Goal: Task Accomplishment & Management: Use online tool/utility

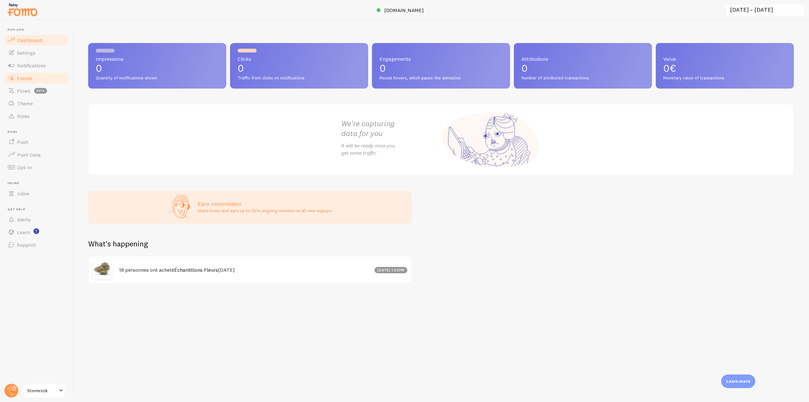
click at [38, 78] on link "Events" at bounding box center [36, 78] width 65 height 13
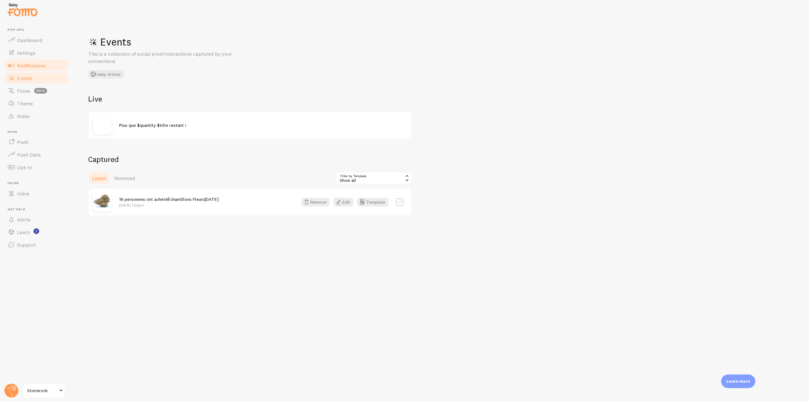
click at [46, 59] on link "Notifications" at bounding box center [36, 65] width 65 height 13
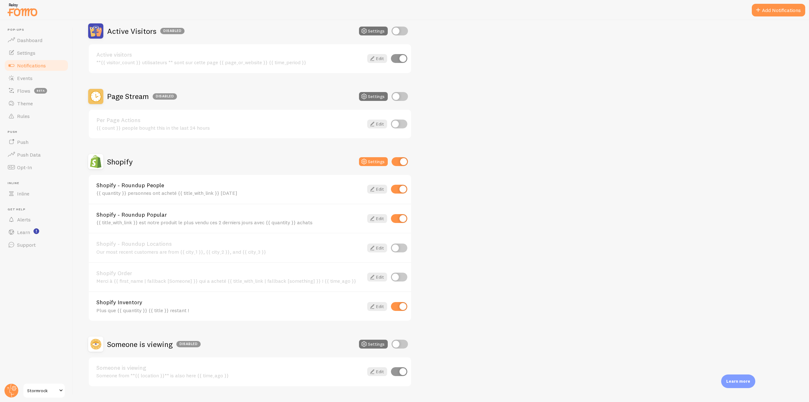
scroll to position [78, 0]
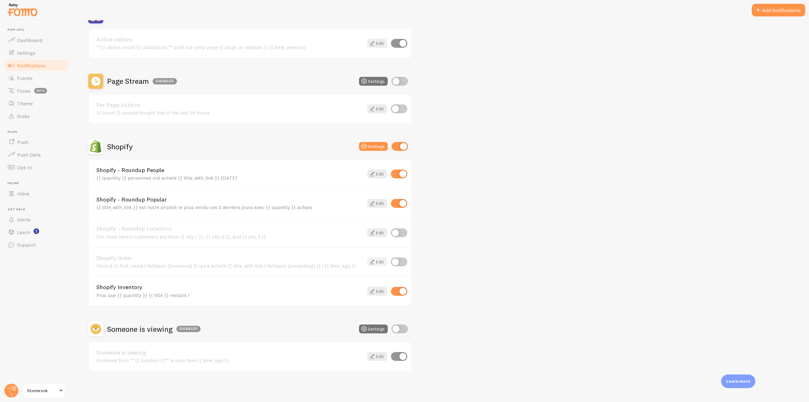
click at [376, 260] on link "Edit" at bounding box center [377, 261] width 20 height 9
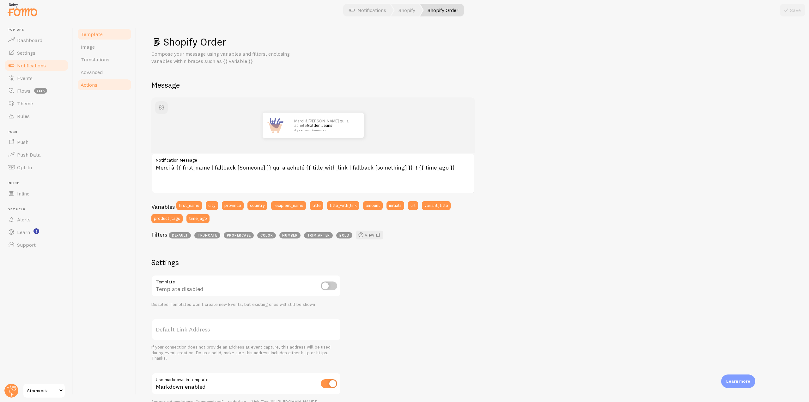
click at [86, 86] on span "Actions" at bounding box center [89, 85] width 17 height 6
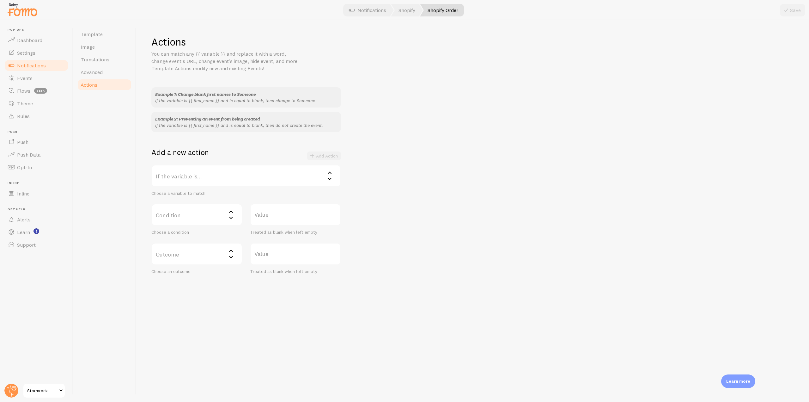
click at [247, 179] on label "If the variable is..." at bounding box center [246, 176] width 190 height 22
click at [176, 240] on li "title" at bounding box center [246, 239] width 188 height 11
click at [225, 206] on label "Condition" at bounding box center [196, 215] width 91 height 22
click at [195, 252] on li "contains" at bounding box center [197, 256] width 90 height 11
click at [279, 216] on label "Value" at bounding box center [295, 215] width 91 height 22
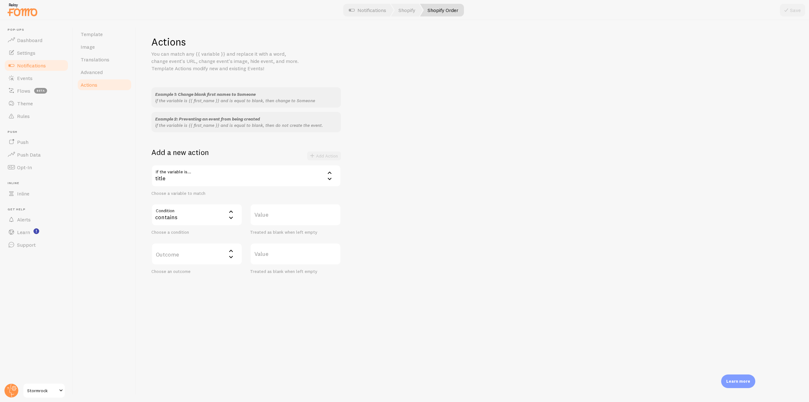
click at [279, 216] on input "Value" at bounding box center [295, 215] width 91 height 22
type input "free"
click at [215, 257] on label "Outcome" at bounding box center [196, 254] width 91 height 22
click at [200, 274] on li "do not create event" at bounding box center [197, 274] width 90 height 11
